Goal: Information Seeking & Learning: Learn about a topic

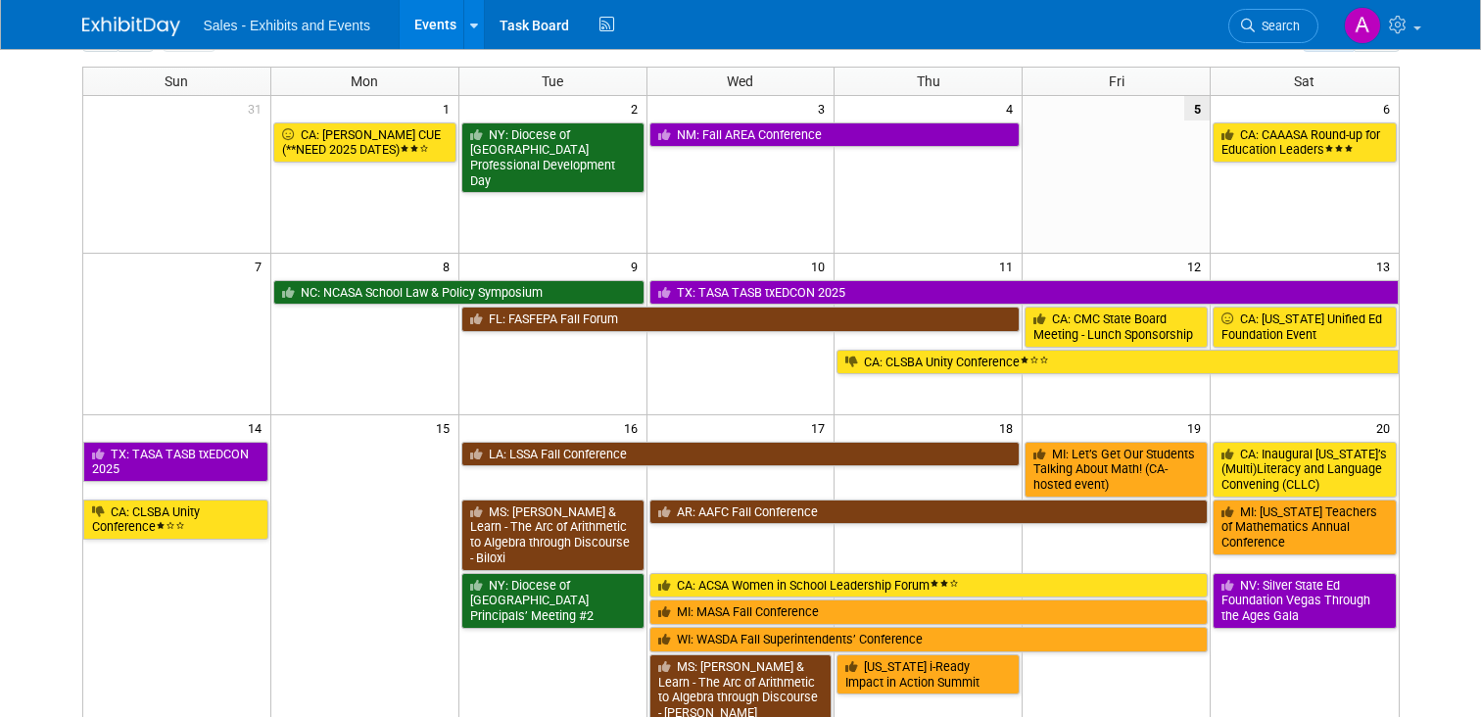
scroll to position [130, 0]
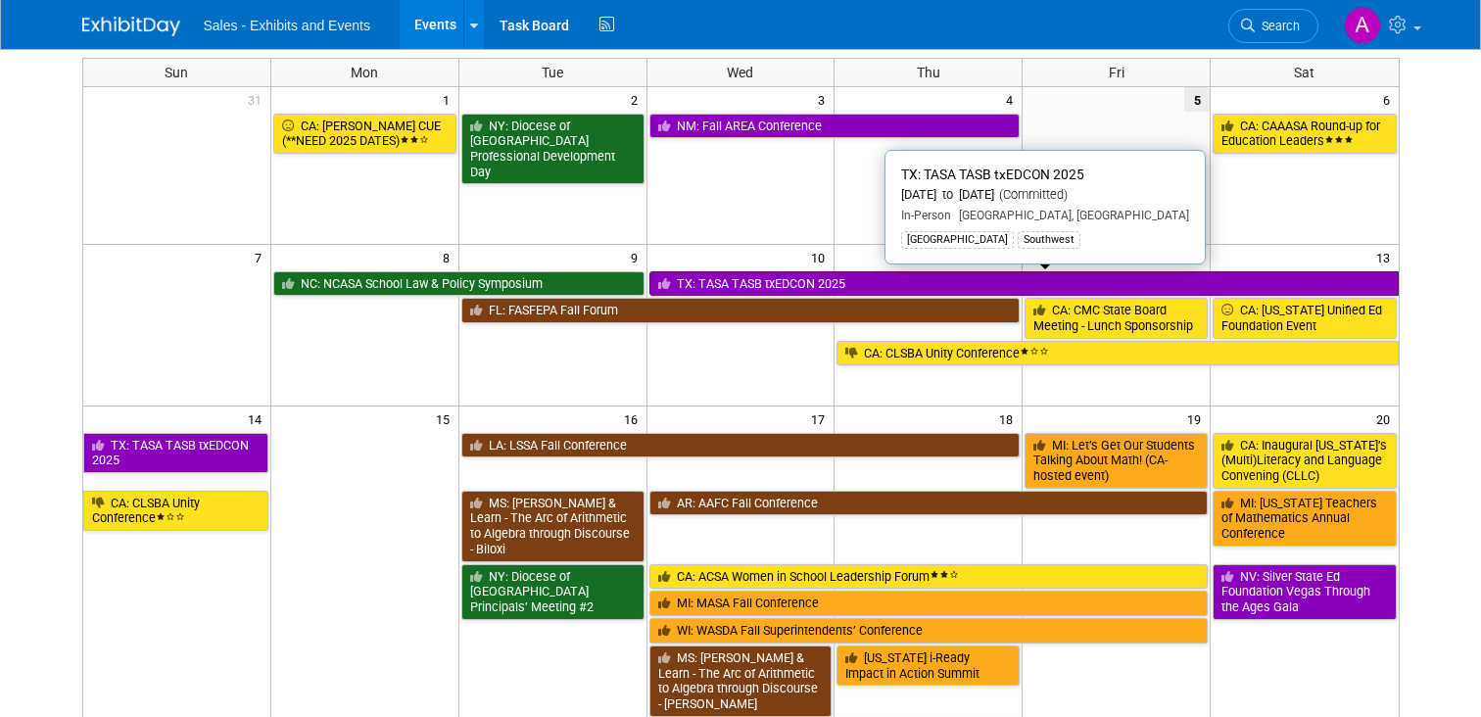
click at [902, 277] on link "TX: TASA TASB txEDCON 2025" at bounding box center [1024, 283] width 749 height 25
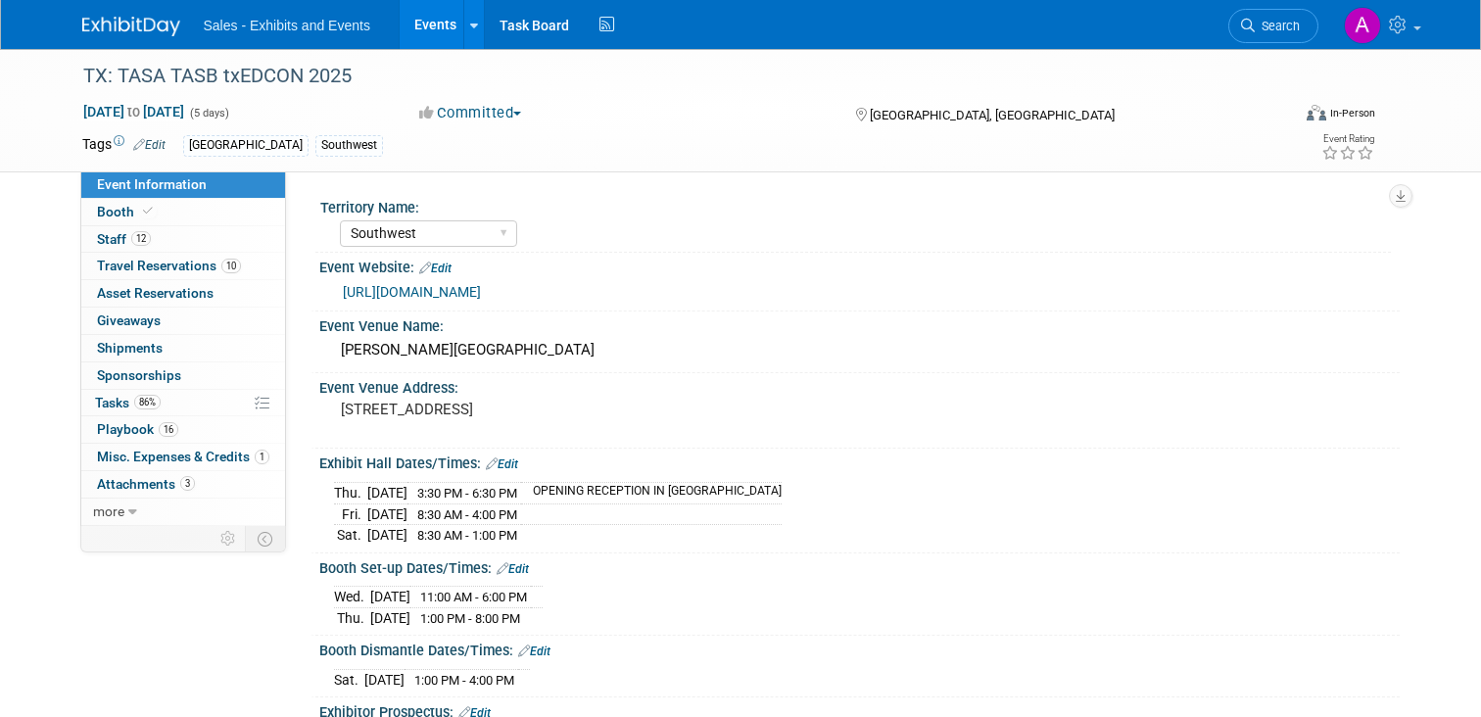
select select "Southwest"
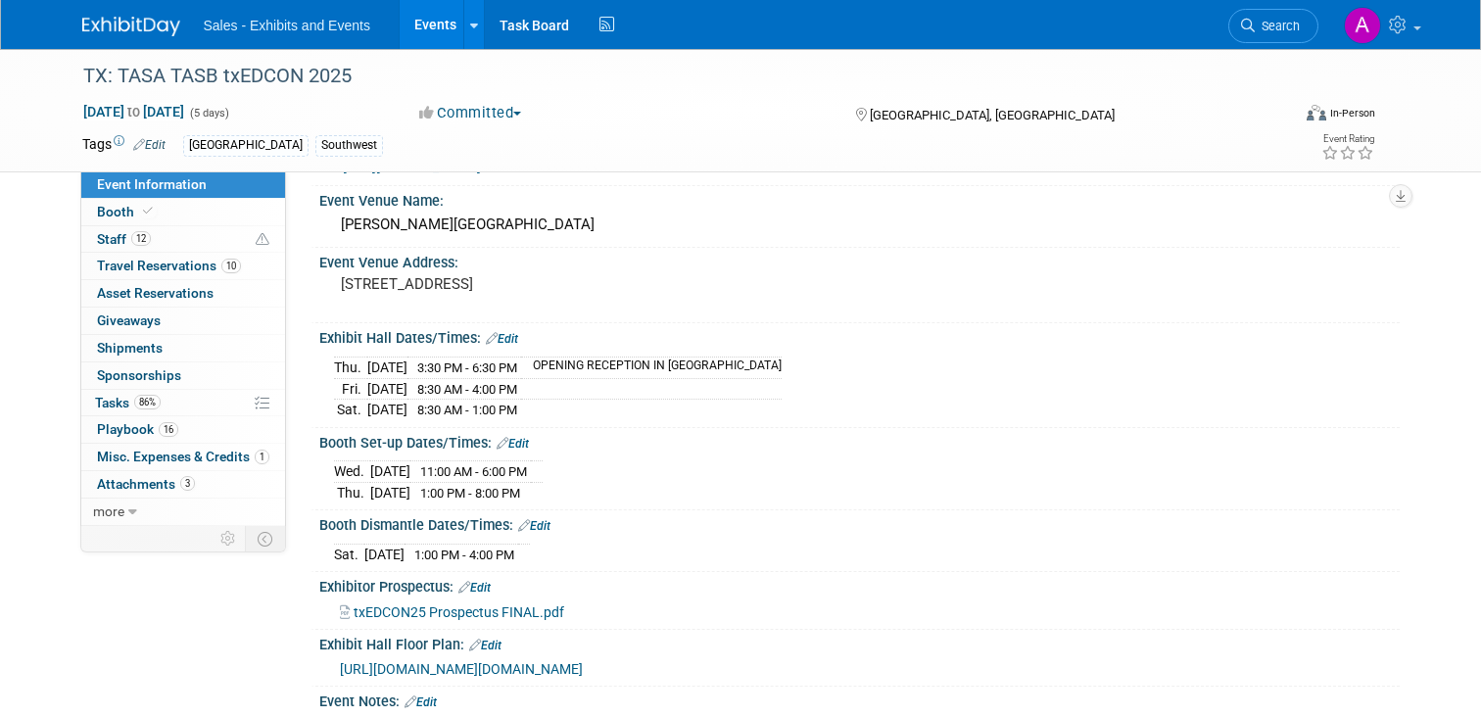
scroll to position [154, 0]
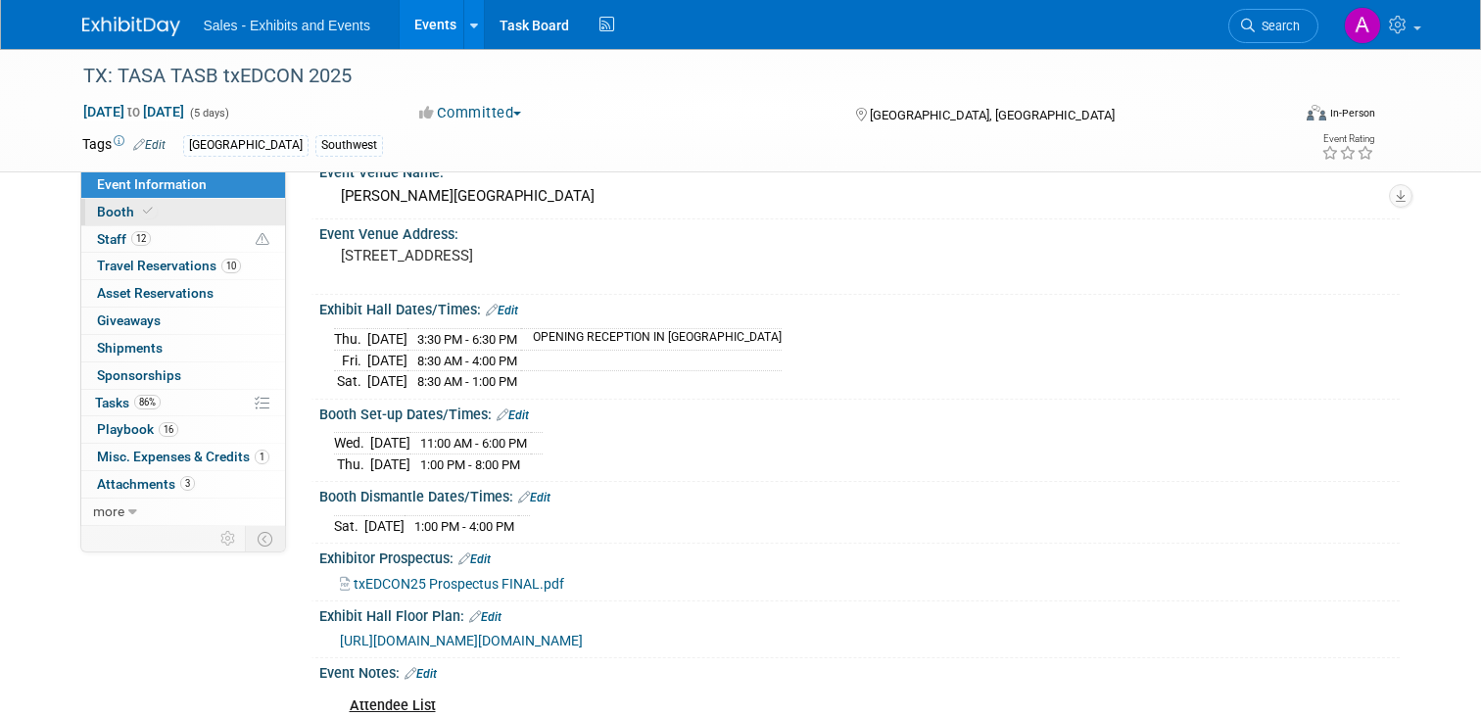
click at [104, 211] on span "Booth" at bounding box center [127, 212] width 60 height 16
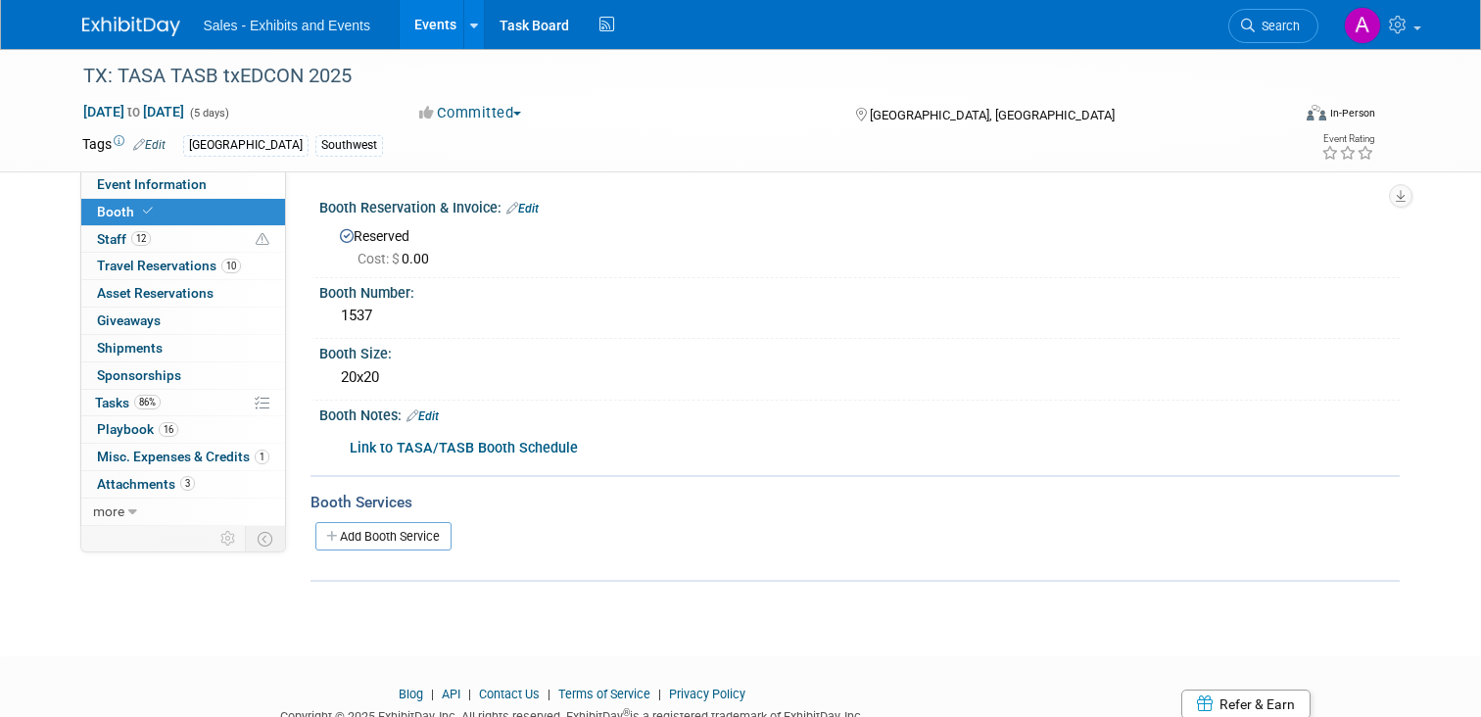
click at [523, 447] on b "Link to TASA/TASB Booth Schedule" at bounding box center [464, 448] width 228 height 17
click at [427, 442] on b "Link to TASA/TASB Booth Schedule" at bounding box center [464, 448] width 228 height 17
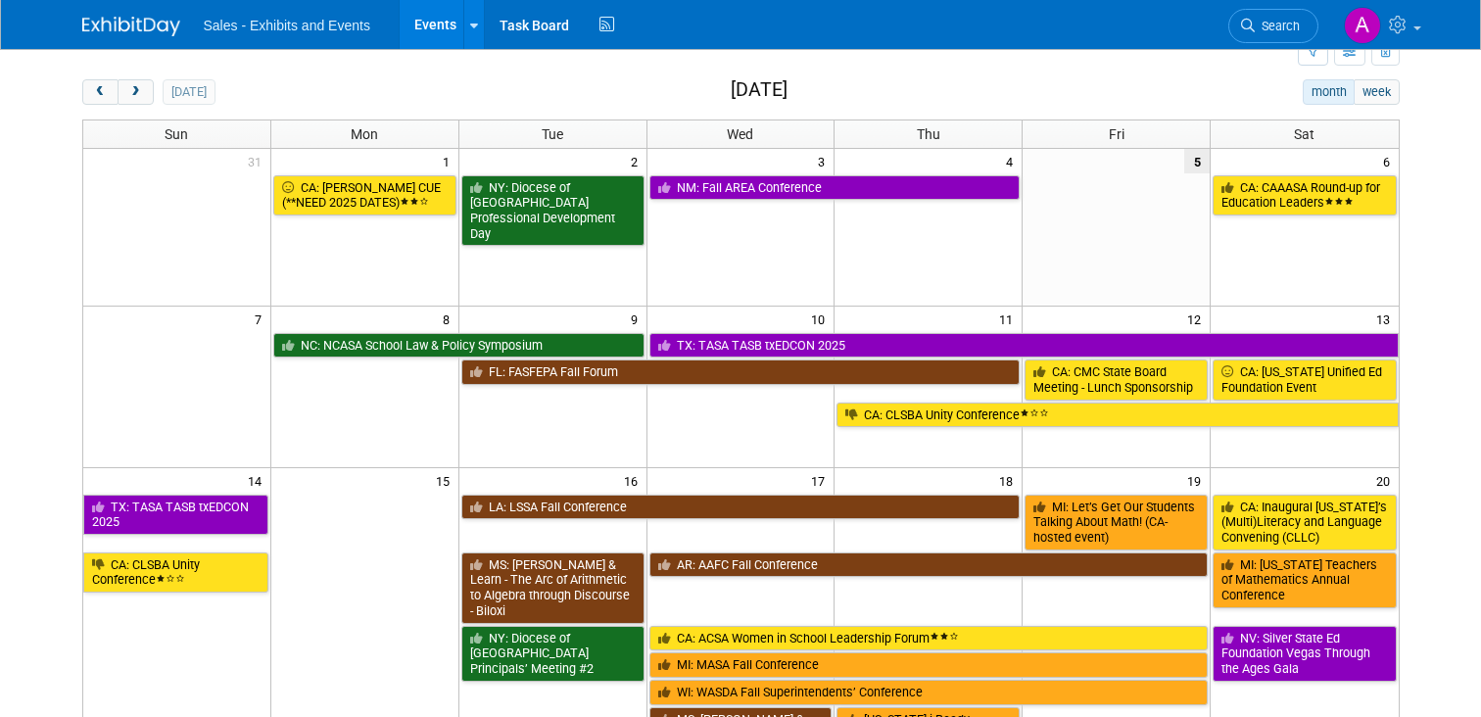
scroll to position [79, 0]
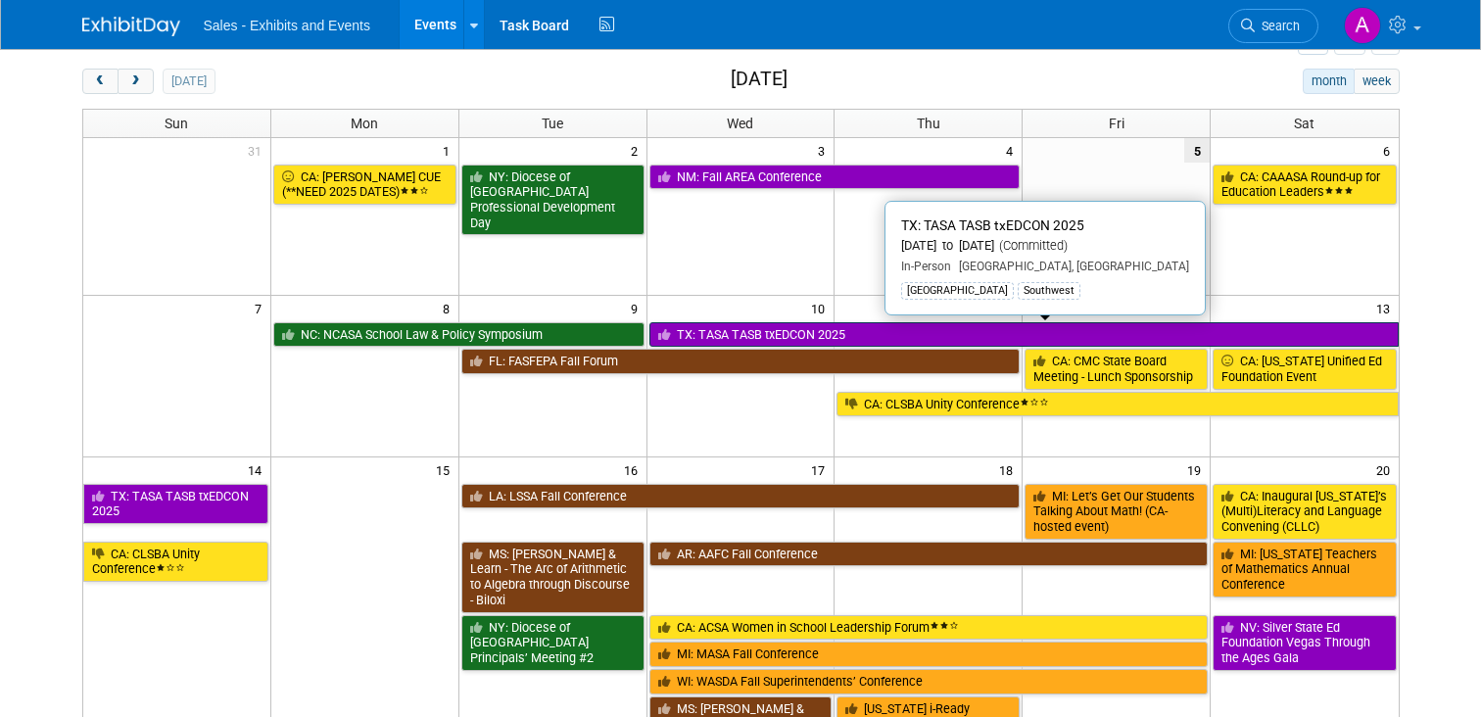
click at [702, 331] on link "TX: TASA TASB txEDCON 2025" at bounding box center [1024, 334] width 749 height 25
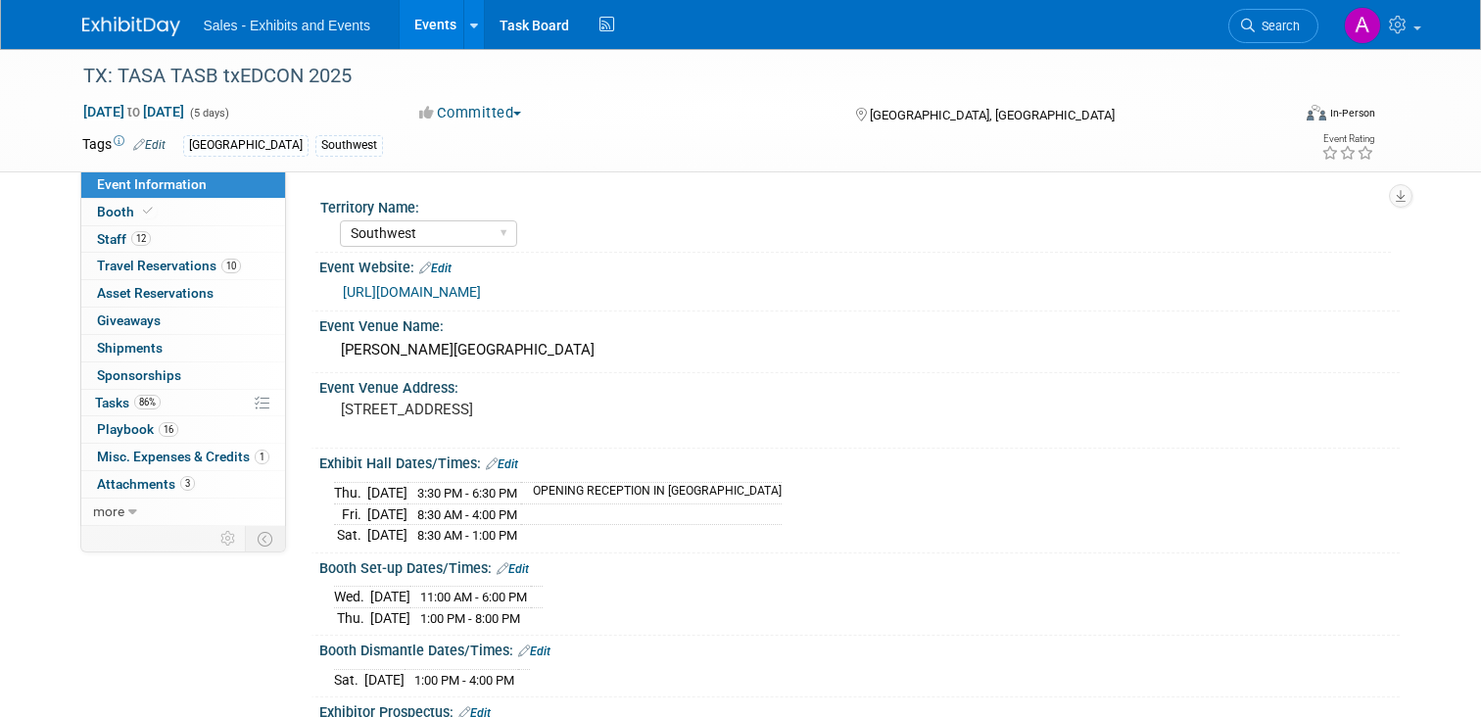
select select "Southwest"
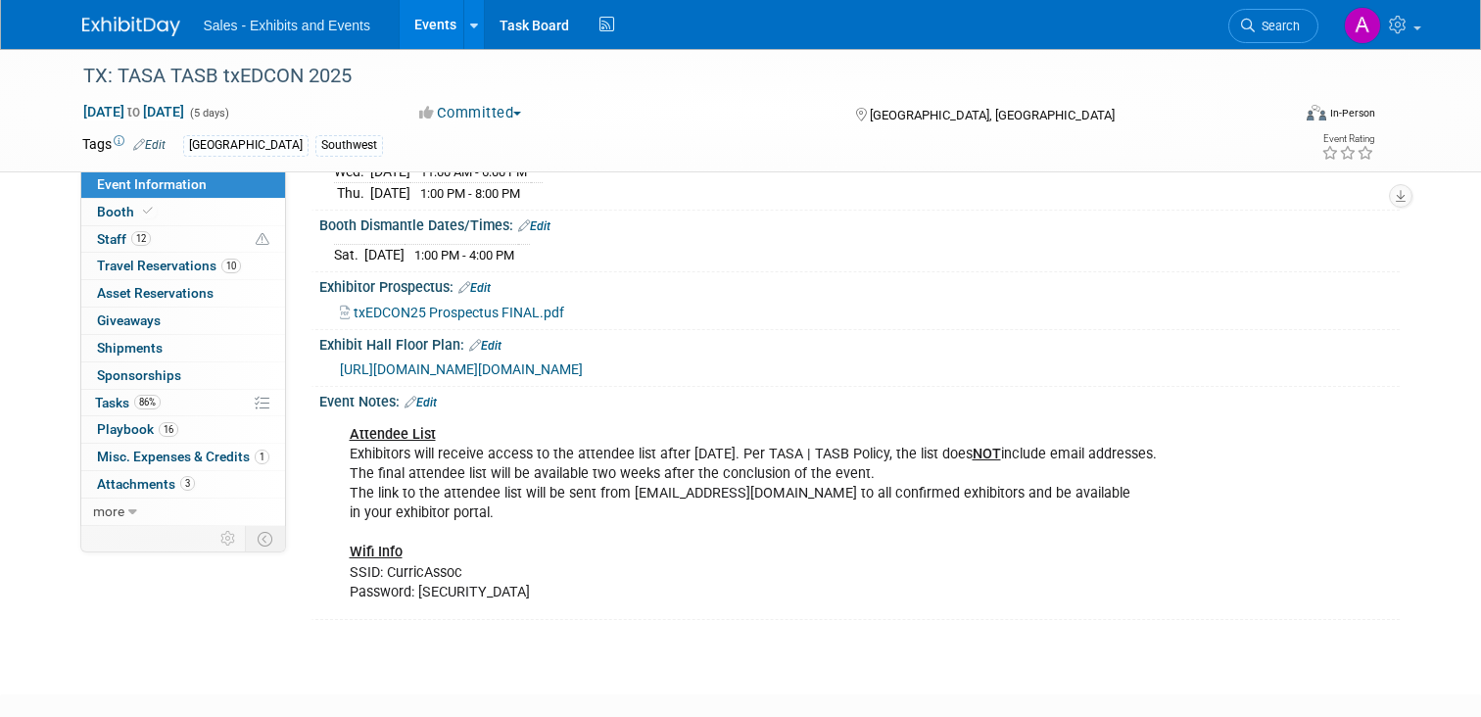
scroll to position [431, 0]
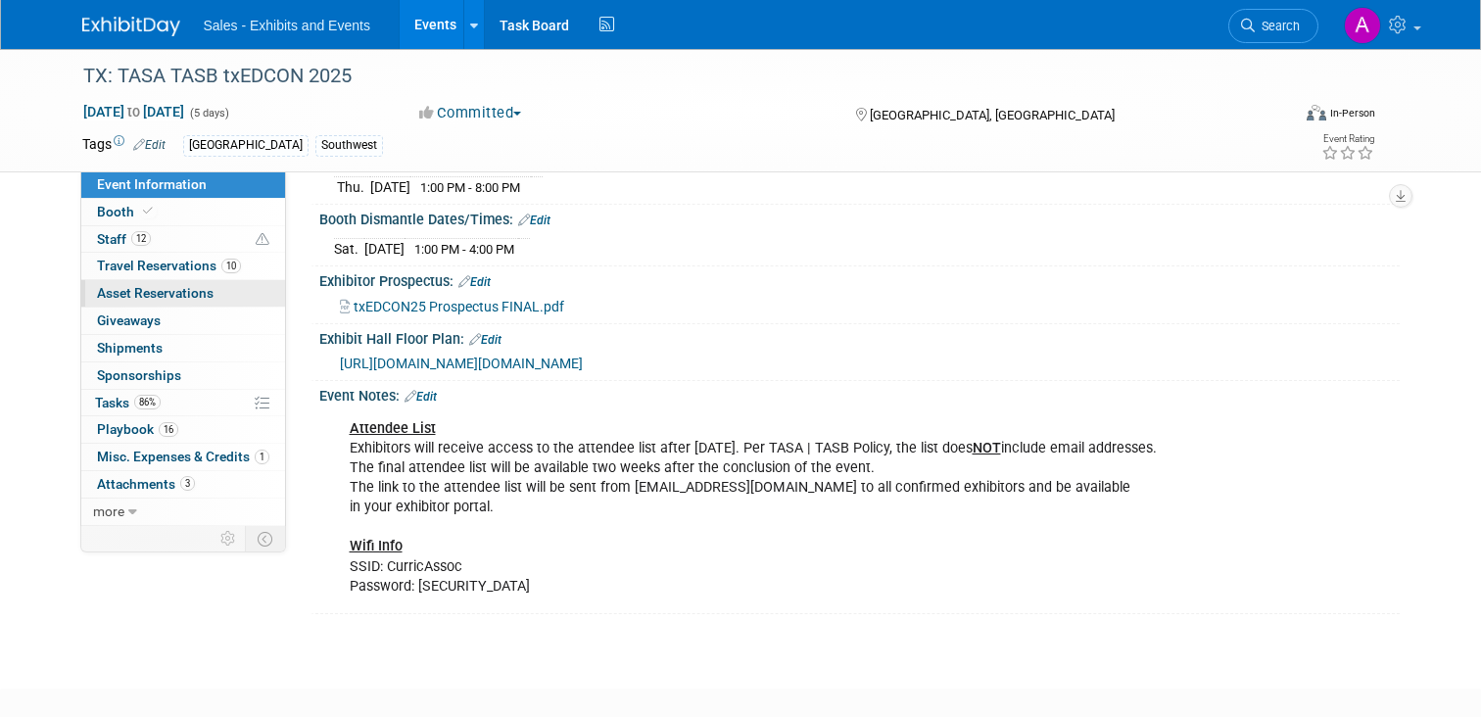
click at [156, 292] on span "Asset Reservations 0" at bounding box center [155, 293] width 117 height 16
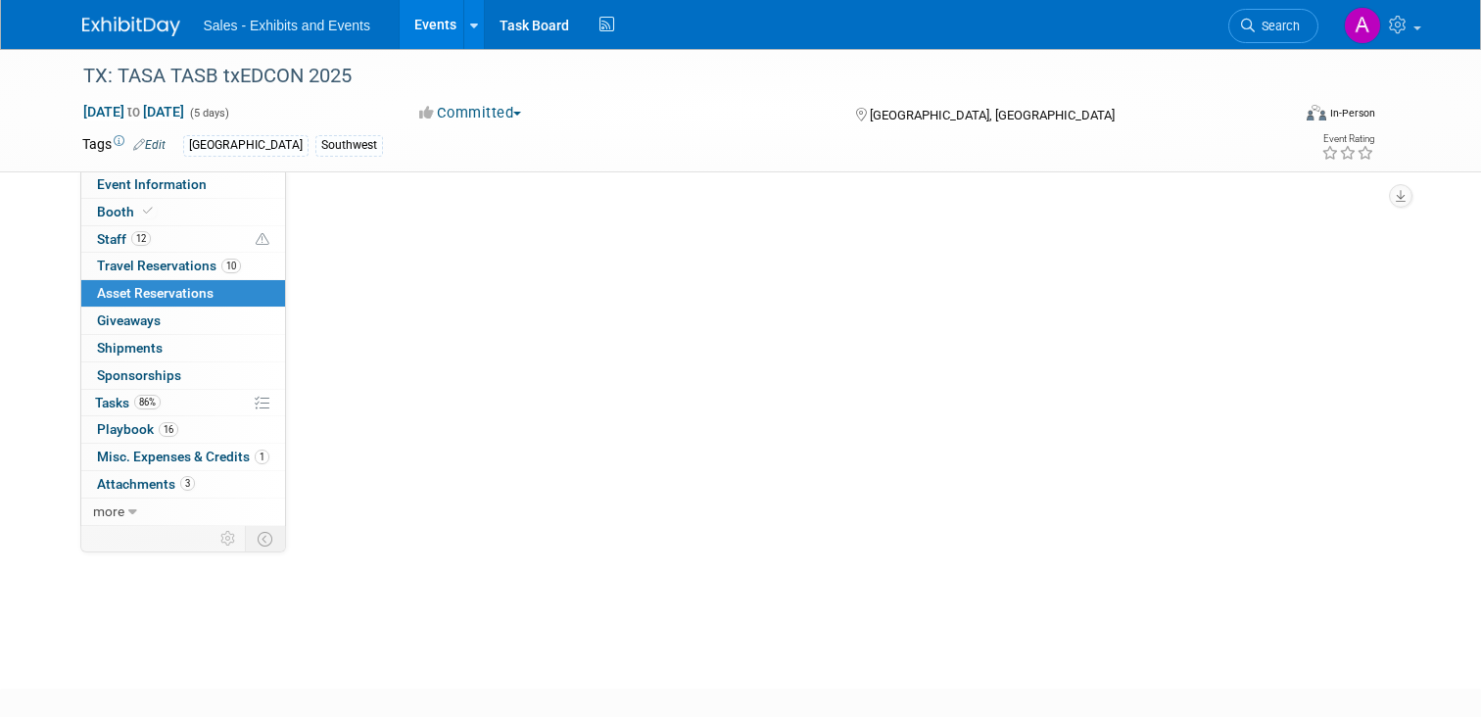
scroll to position [0, 0]
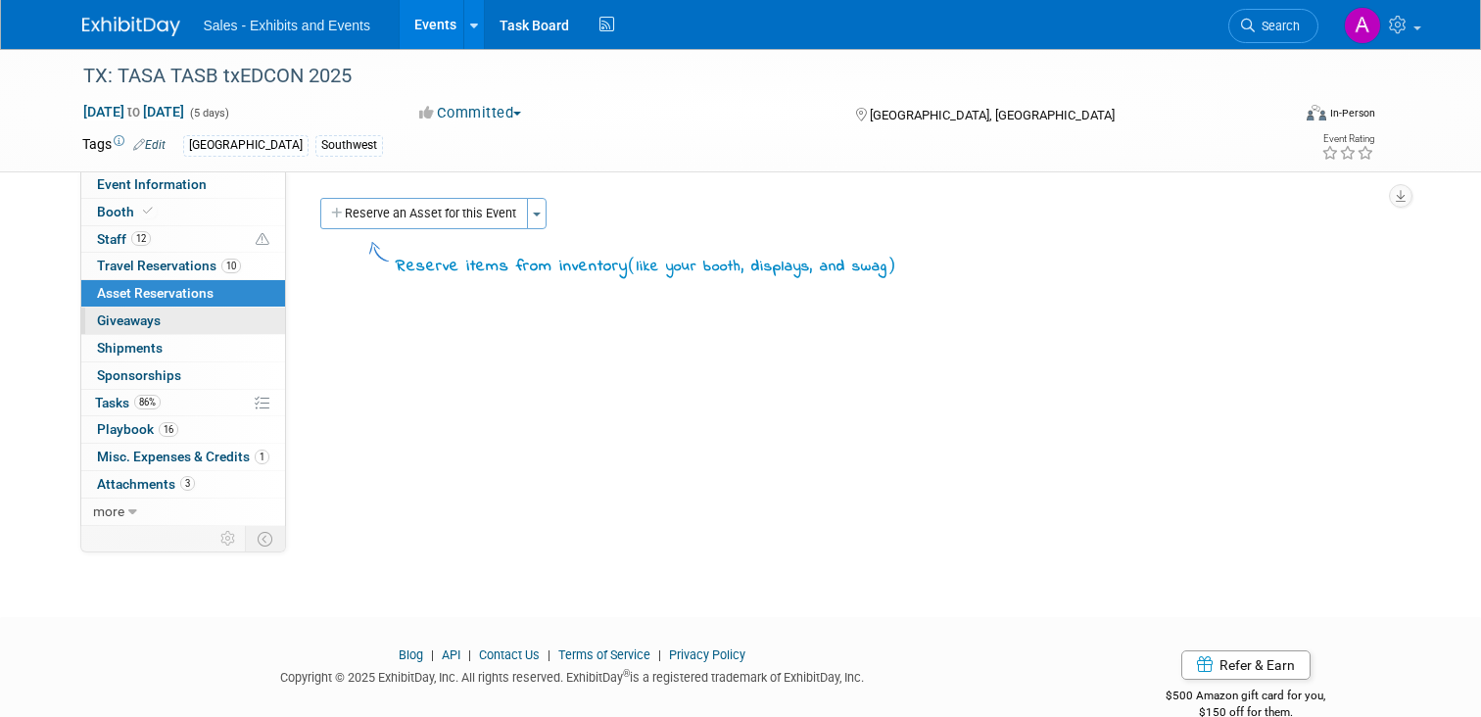
click at [140, 315] on span "Giveaways 0" at bounding box center [129, 321] width 64 height 16
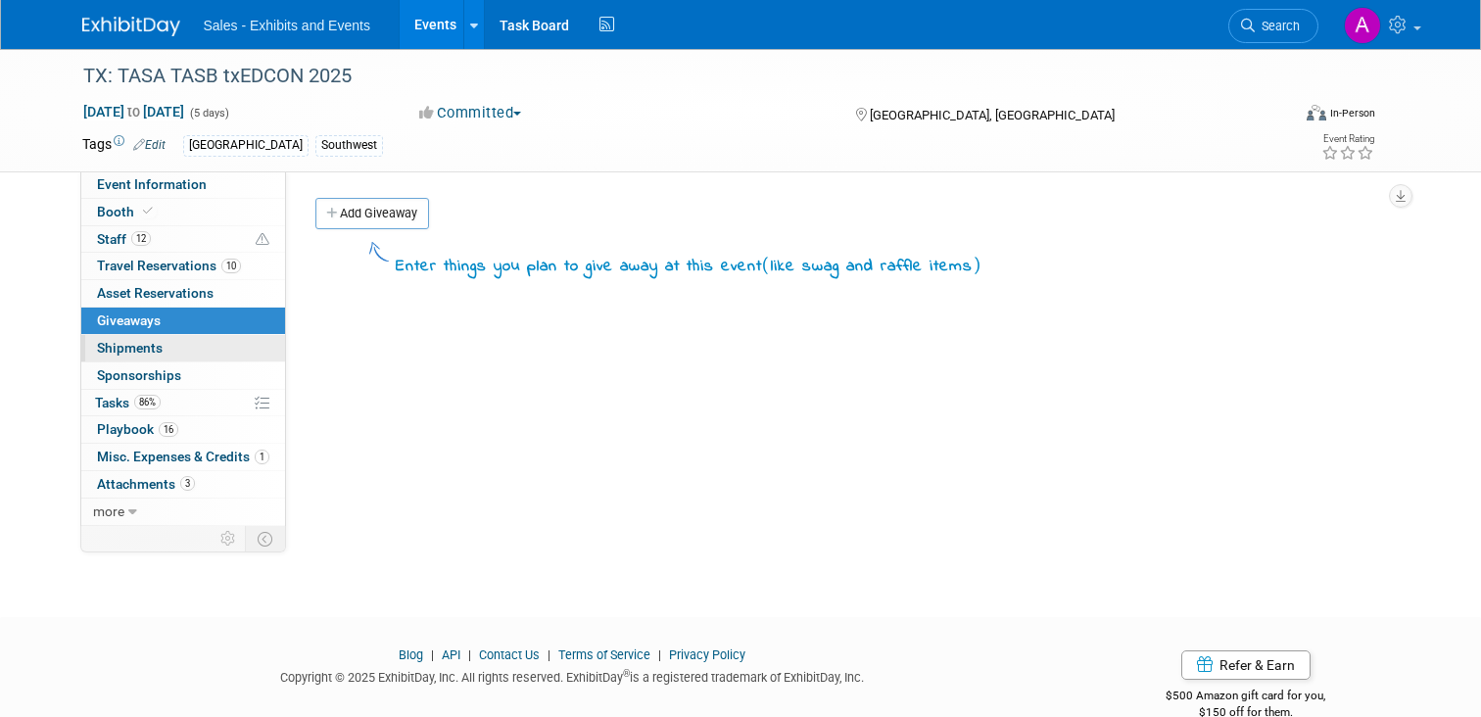
click at [137, 346] on span "Shipments 0" at bounding box center [130, 348] width 66 height 16
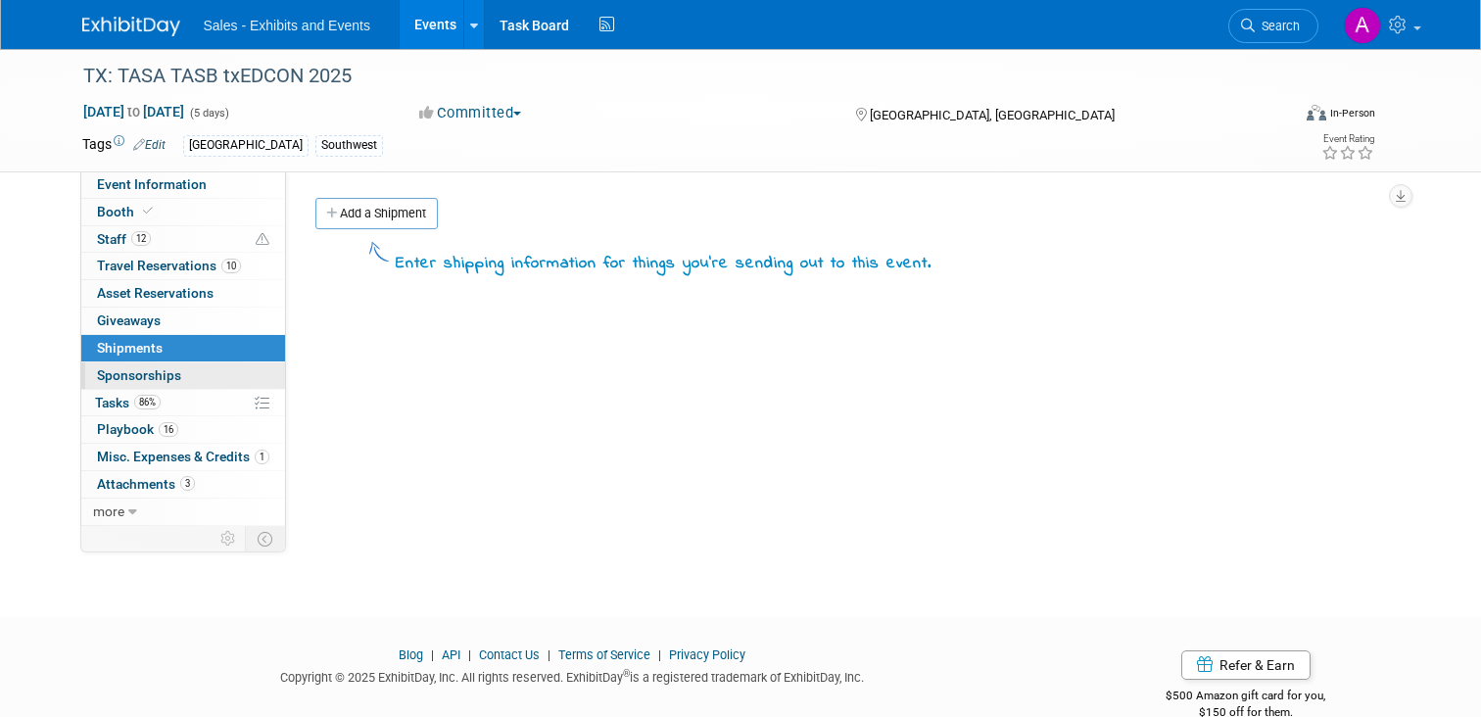
click at [137, 368] on span "Sponsorships 0" at bounding box center [139, 375] width 84 height 16
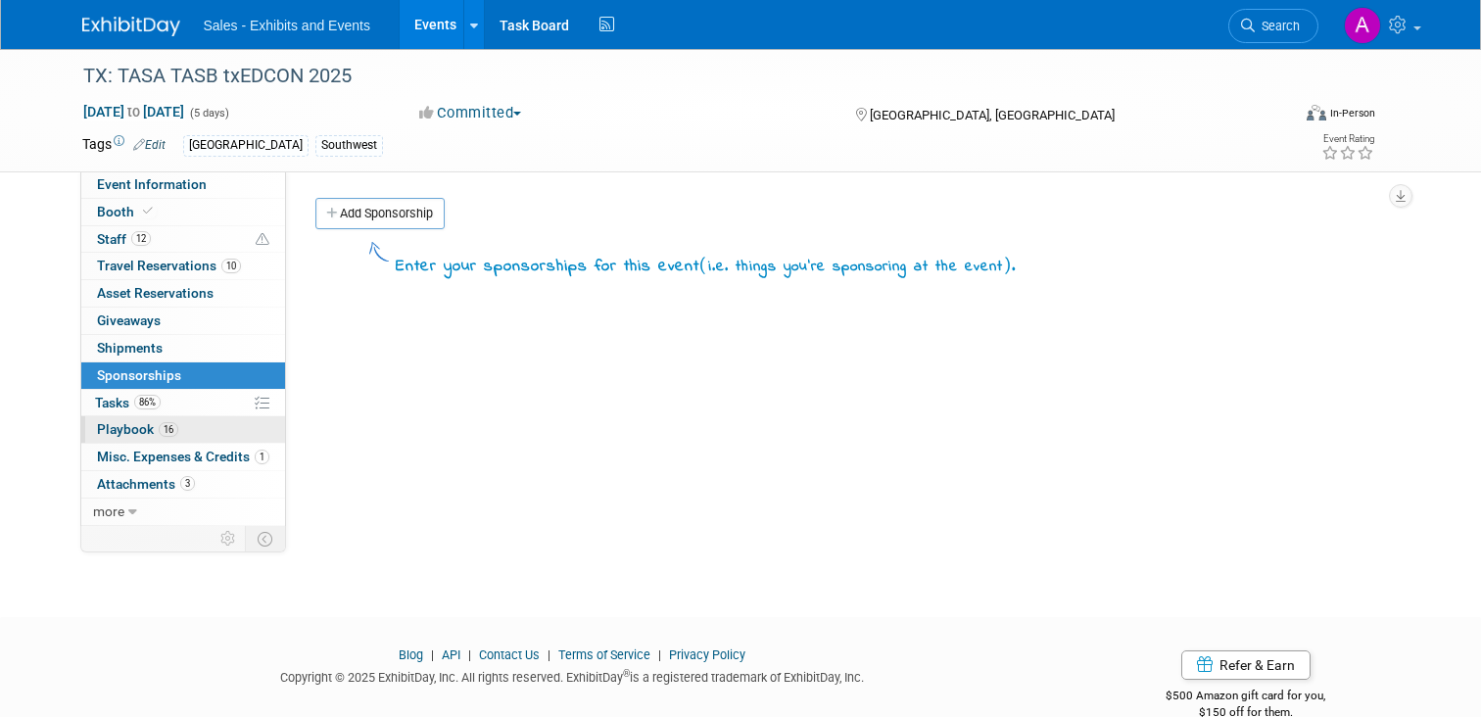
click at [120, 426] on span "Playbook 16" at bounding box center [137, 429] width 81 height 16
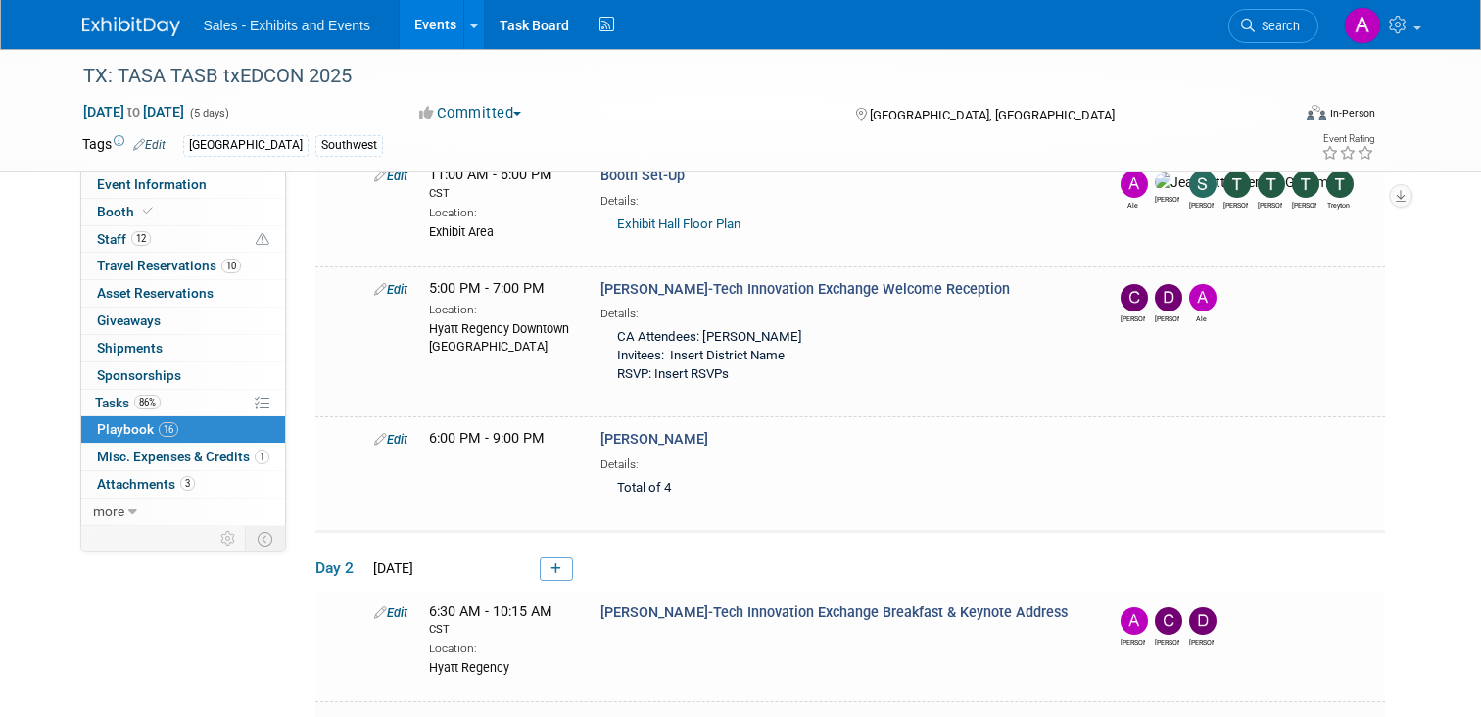
scroll to position [121, 0]
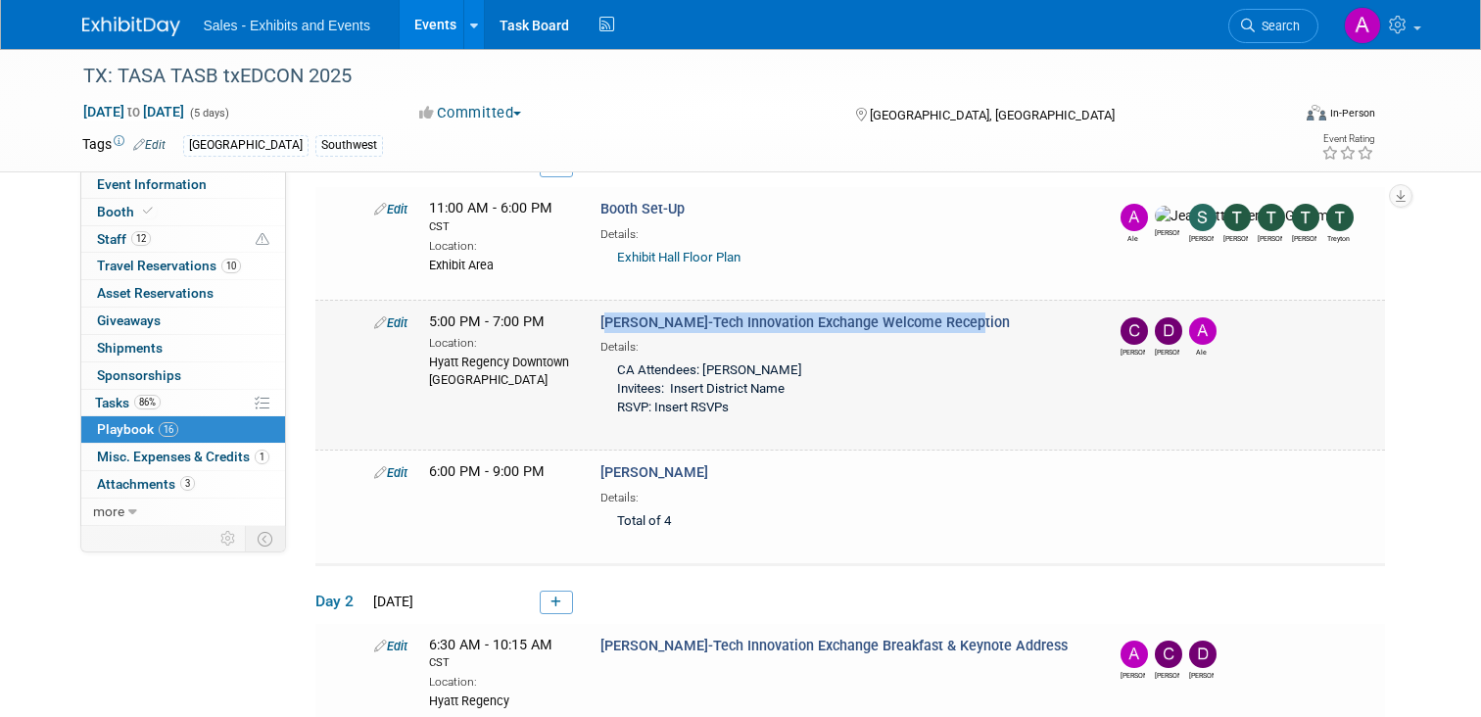
drag, startPoint x: 961, startPoint y: 321, endPoint x: 598, endPoint y: 311, distance: 363.6
click at [598, 313] on div "TALAS Ed-Tech Innovation Exchange Welcome Reception Details: CA Attendees: Clau…" at bounding box center [843, 369] width 515 height 113
copy span "TALAS Ed-Tech Innovation Exchange Welcome Reception"
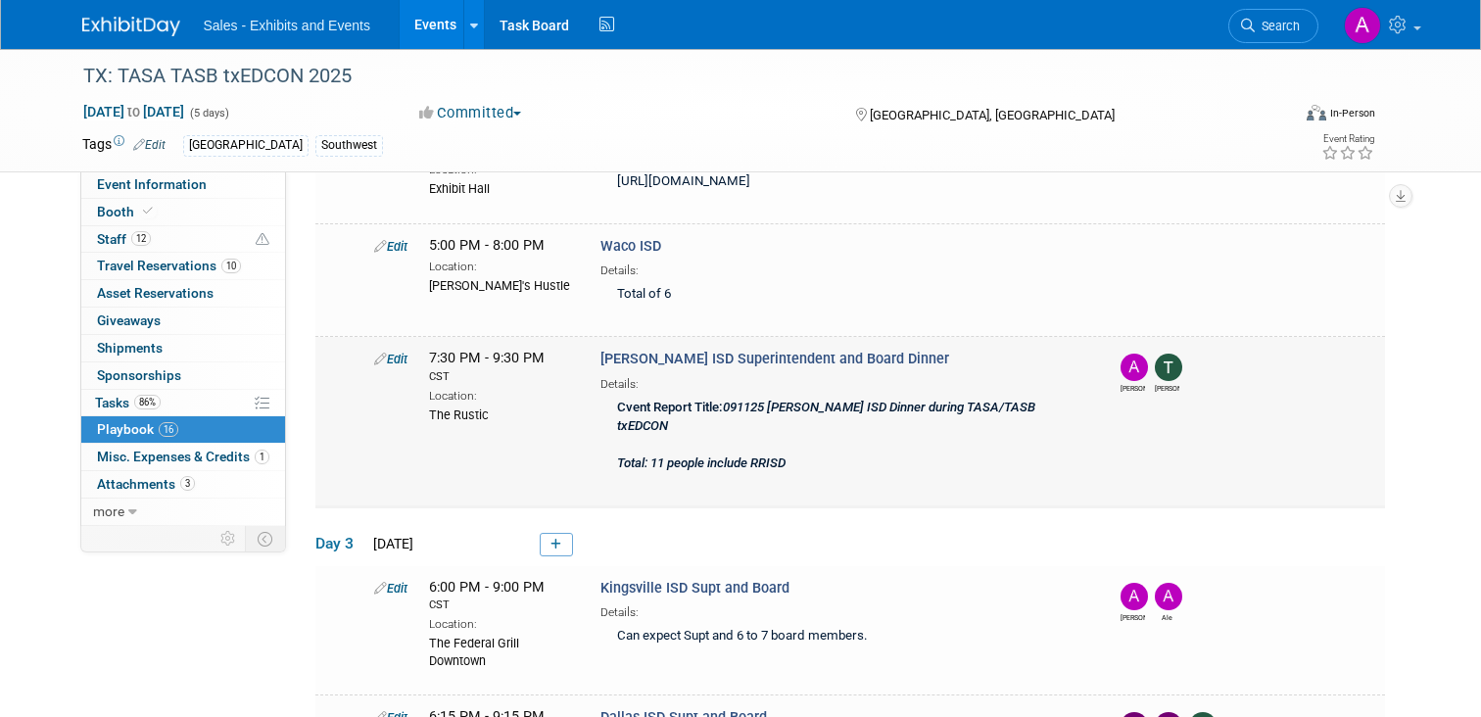
scroll to position [874, 0]
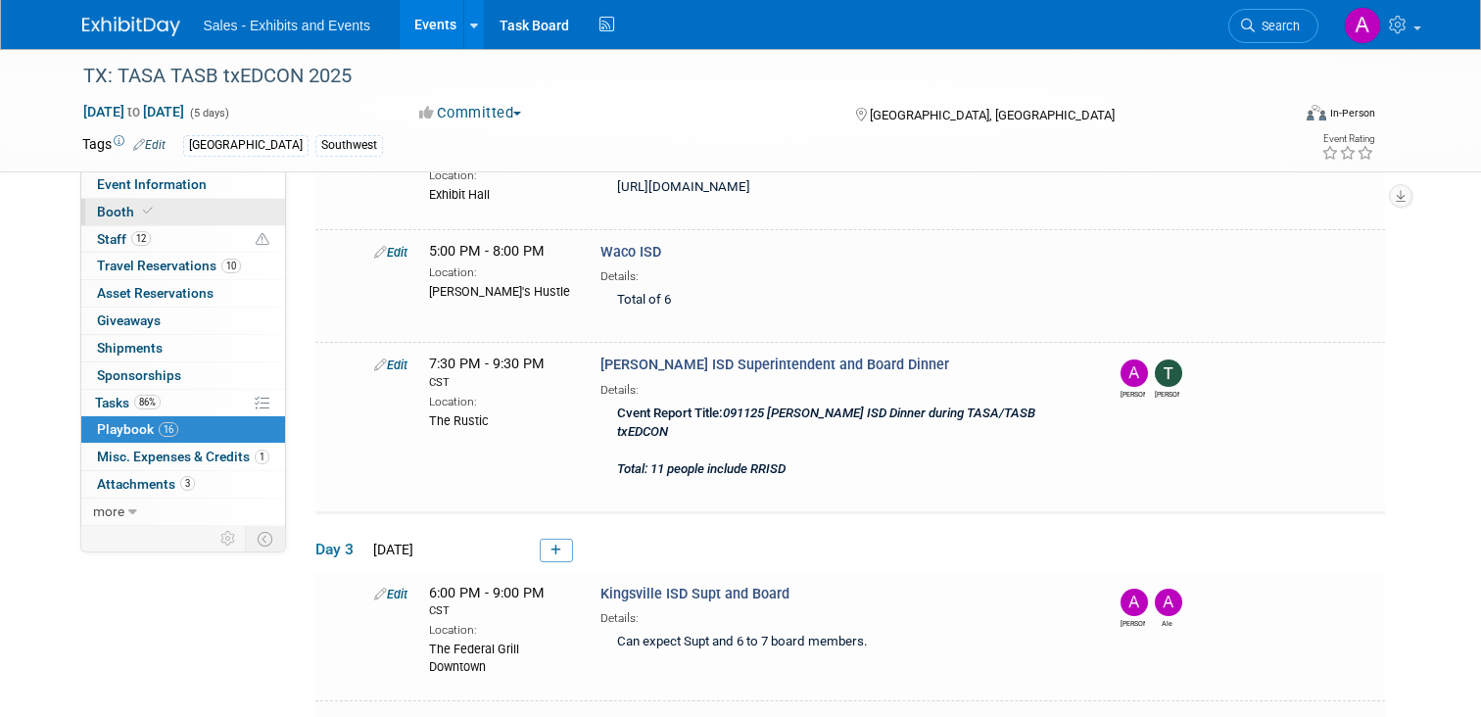
click at [121, 203] on link "Booth" at bounding box center [183, 212] width 204 height 26
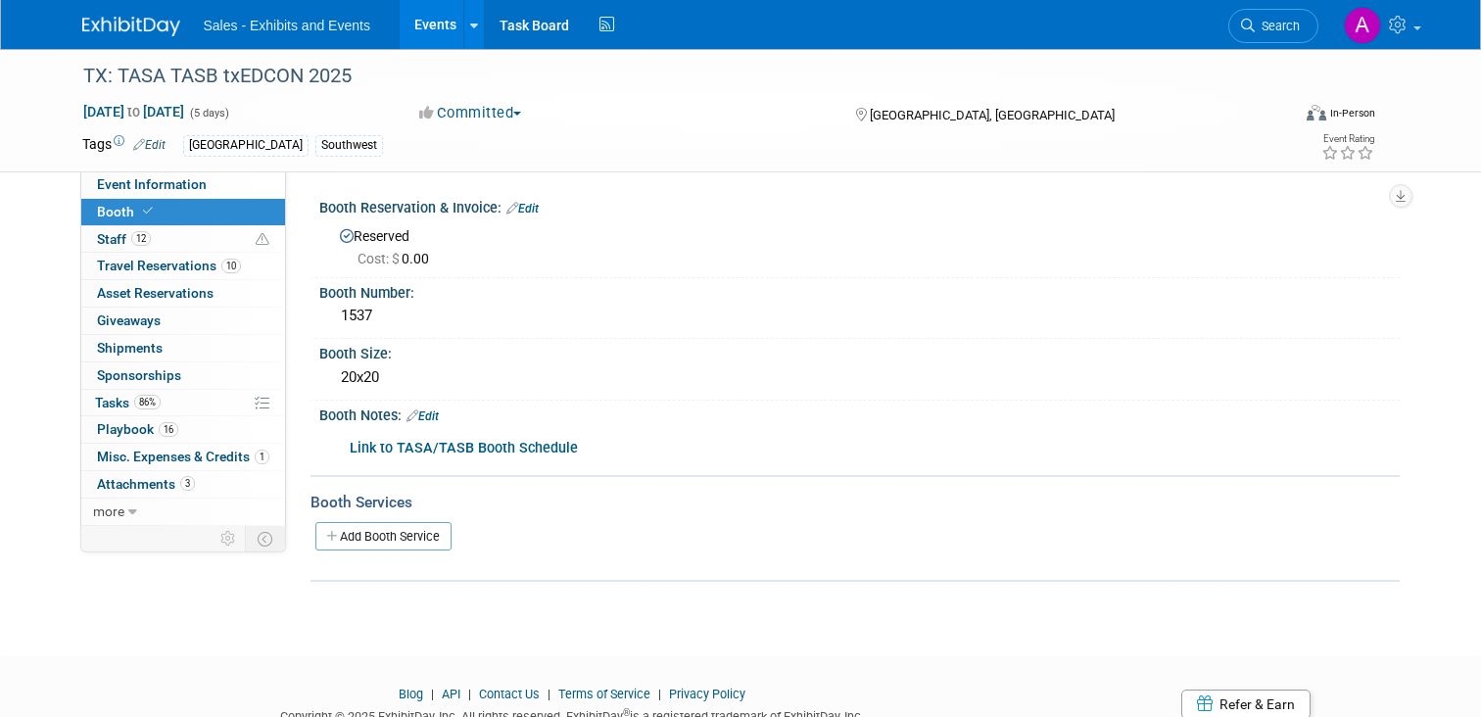
click at [481, 446] on b "Link to TASA/TASB Booth Schedule" at bounding box center [464, 448] width 228 height 17
click at [128, 432] on span "Playbook 16" at bounding box center [137, 429] width 81 height 16
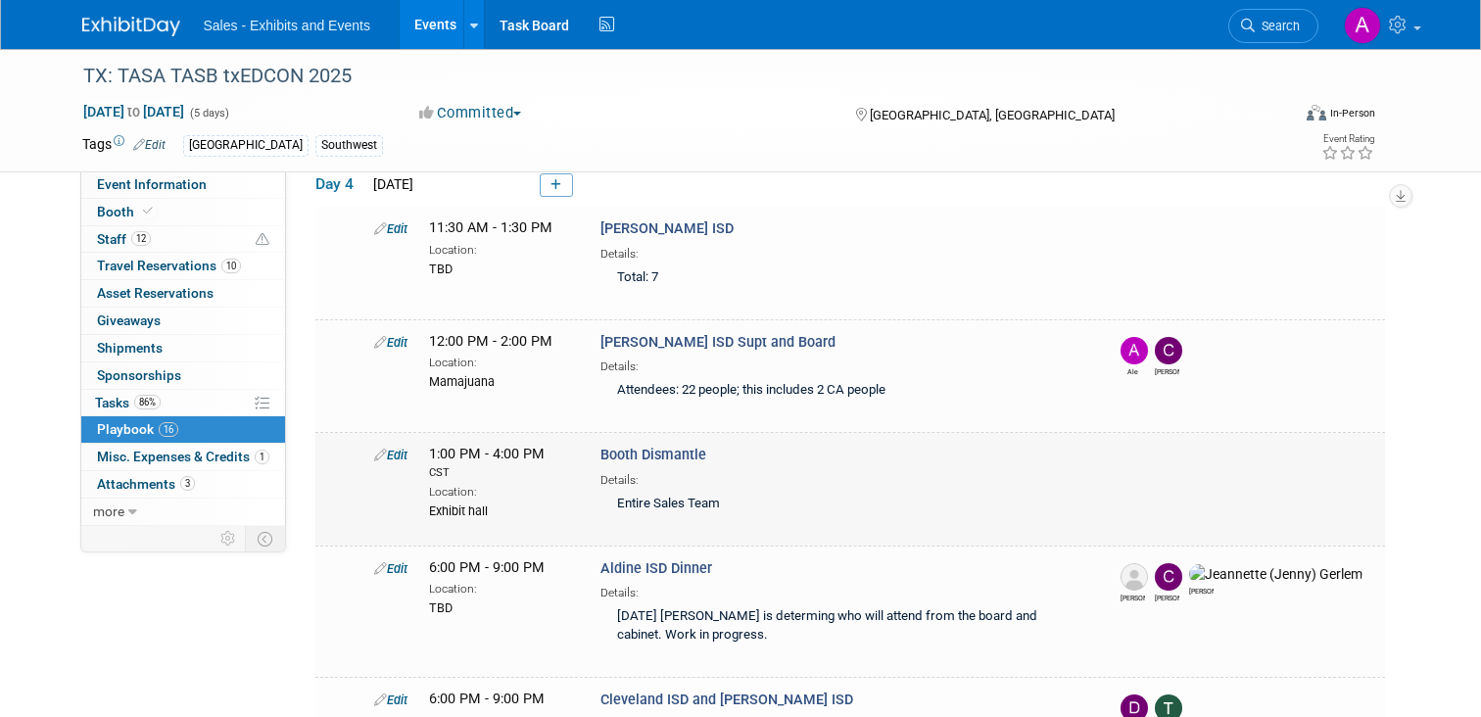
scroll to position [1564, 0]
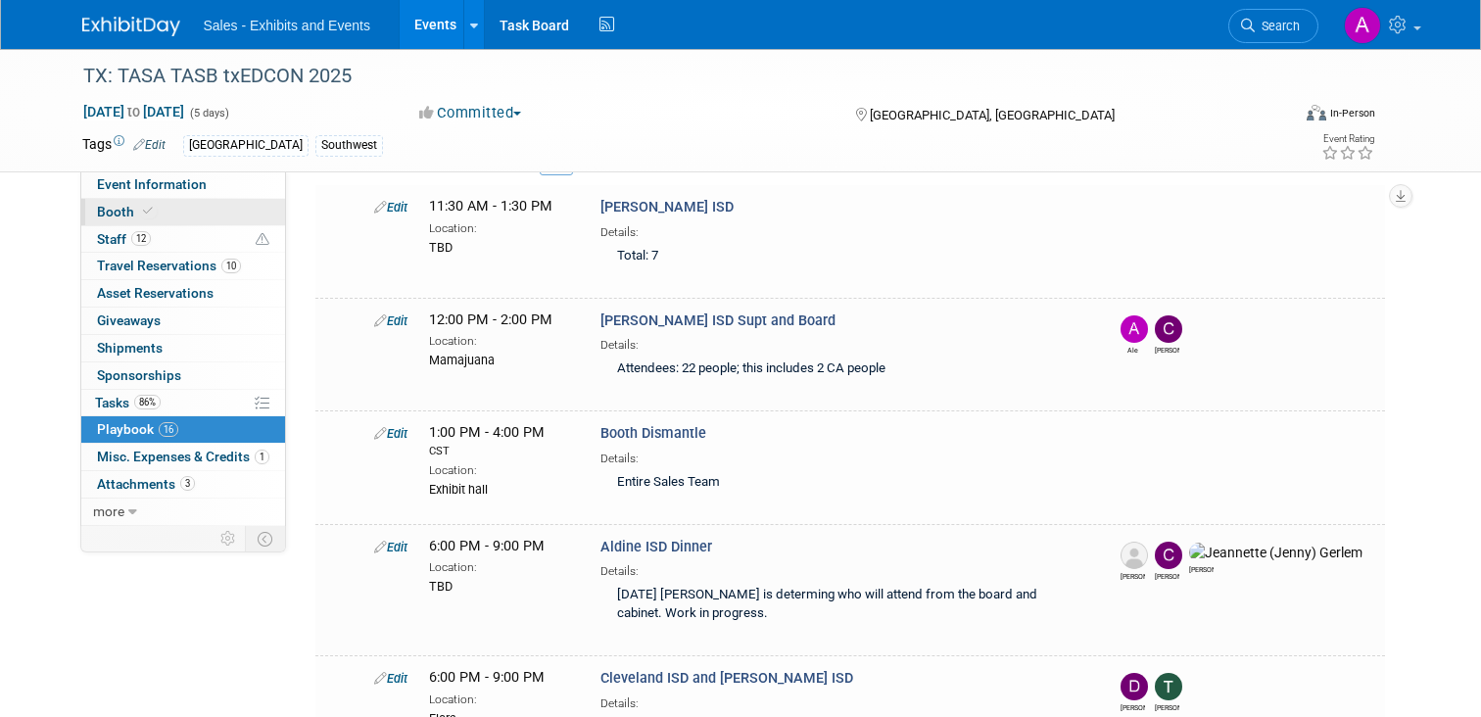
click at [144, 213] on icon at bounding box center [148, 211] width 10 height 11
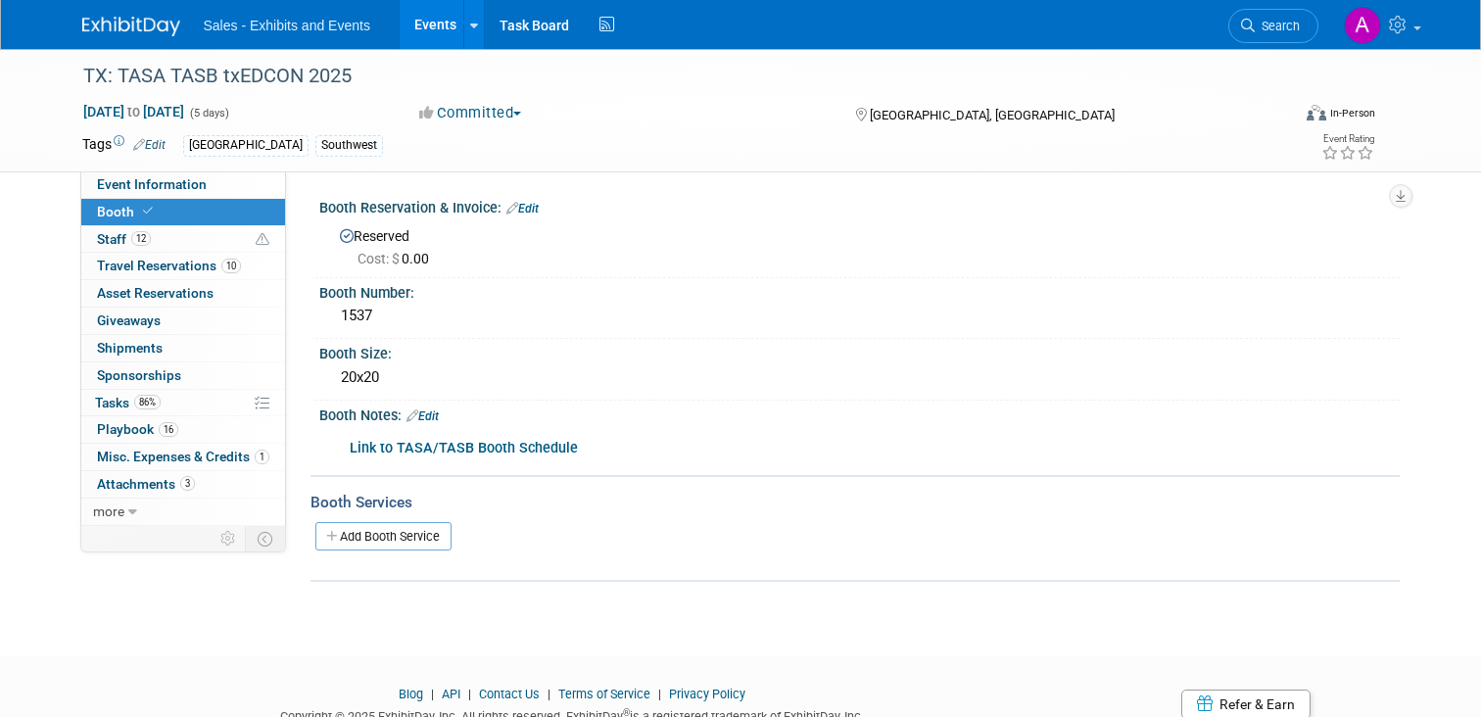
click at [391, 444] on b "Link to TASA/TASB Booth Schedule" at bounding box center [464, 448] width 228 height 17
